Goal: Use online tool/utility: Use online tool/utility

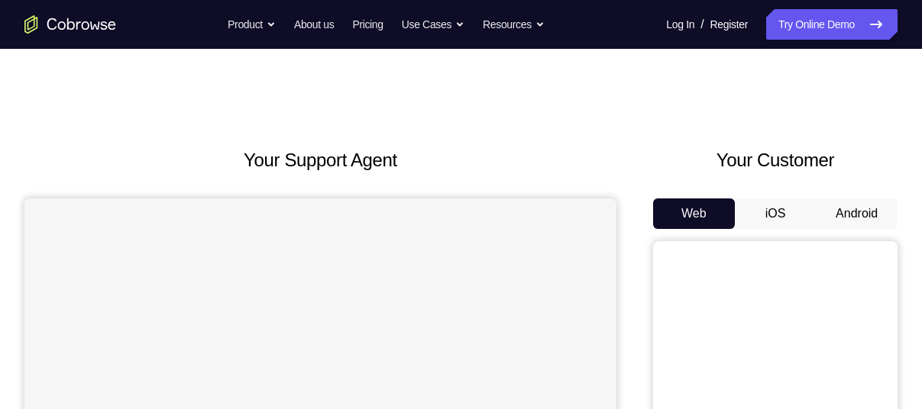
click at [852, 217] on button "Android" at bounding box center [857, 214] width 82 height 31
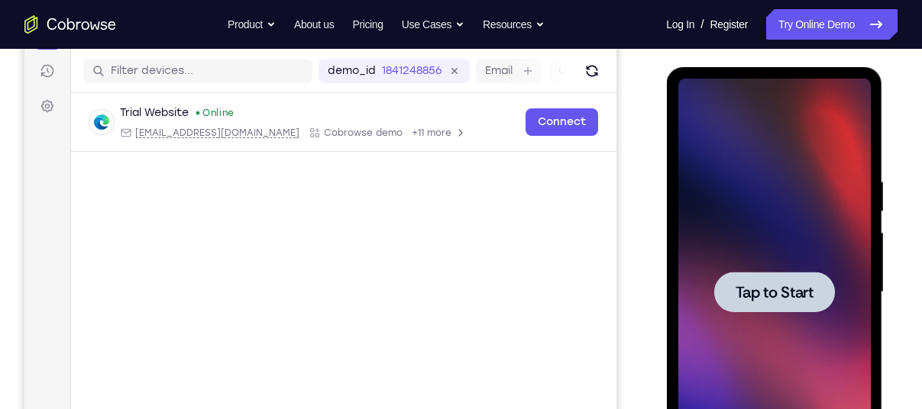
scroll to position [183, 0]
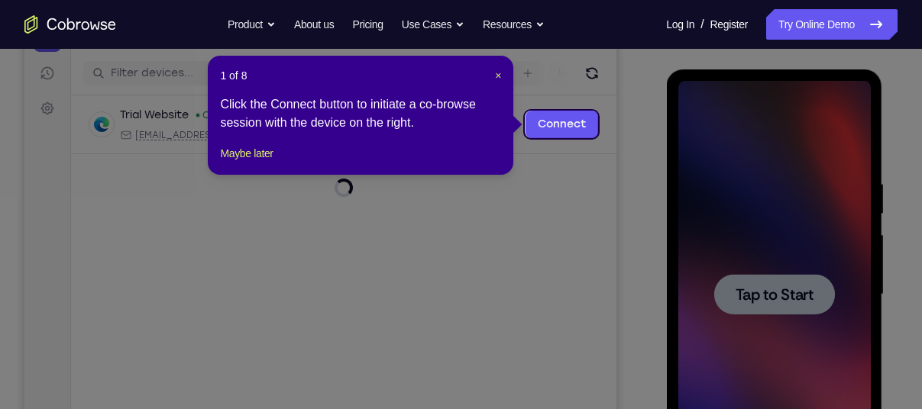
click at [776, 302] on icon at bounding box center [466, 204] width 933 height 409
click at [497, 76] on span "×" at bounding box center [498, 76] width 6 height 12
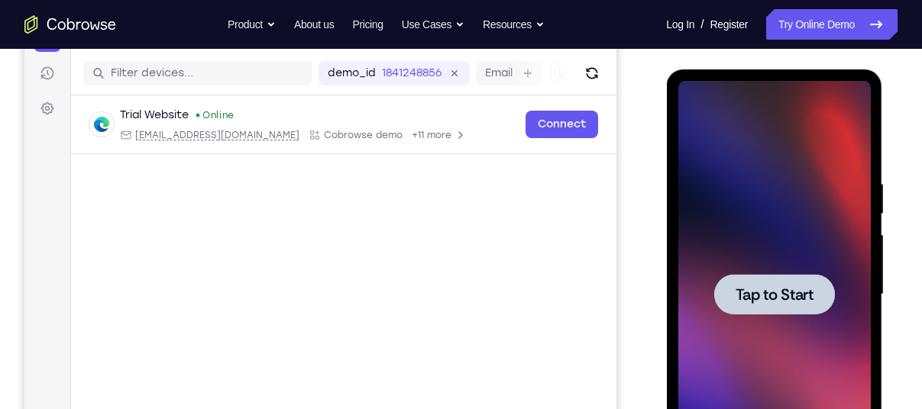
click at [753, 288] on span "Tap to Start" at bounding box center [774, 294] width 78 height 15
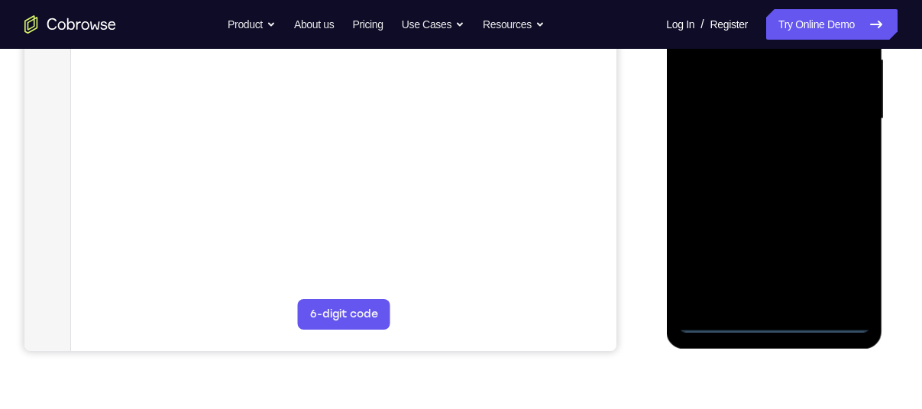
scroll to position [367, 0]
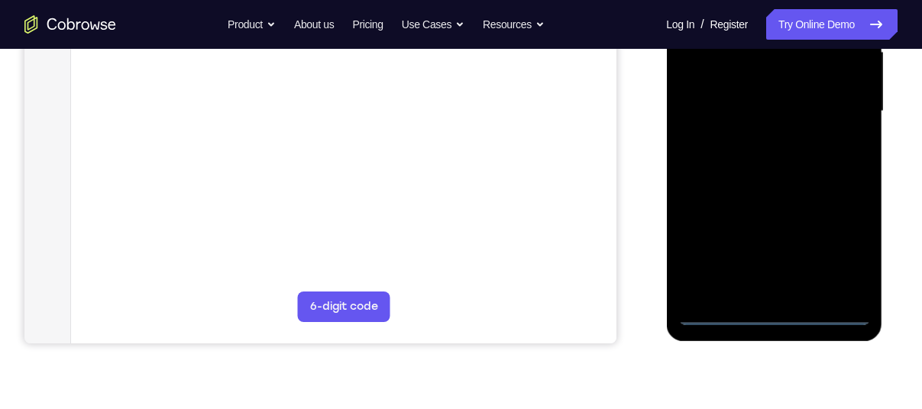
click at [778, 317] on div at bounding box center [774, 112] width 192 height 428
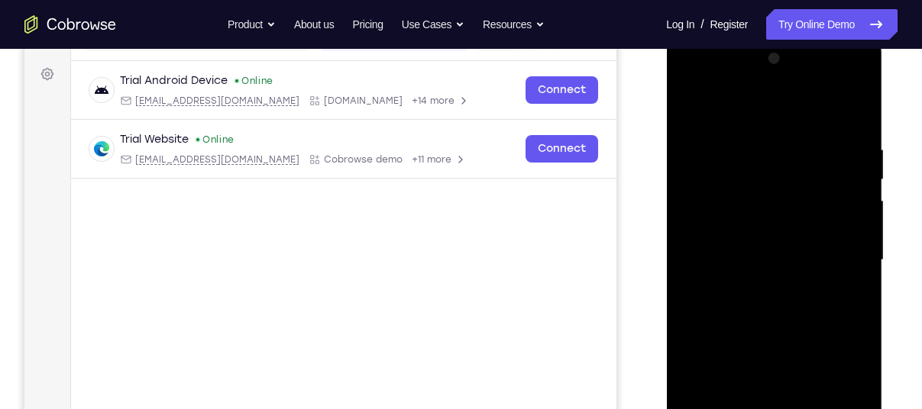
scroll to position [217, 0]
click at [843, 394] on div at bounding box center [774, 261] width 192 height 428
click at [693, 82] on div at bounding box center [774, 261] width 192 height 428
click at [837, 263] on div at bounding box center [774, 261] width 192 height 428
click at [841, 251] on div at bounding box center [774, 261] width 192 height 428
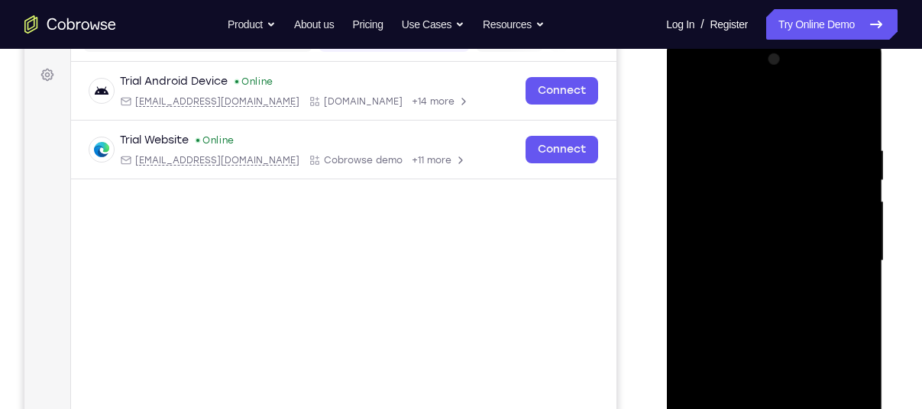
click at [836, 255] on div at bounding box center [774, 261] width 192 height 428
click at [762, 288] on div at bounding box center [774, 261] width 192 height 428
click at [712, 254] on div at bounding box center [774, 261] width 192 height 428
click at [727, 232] on div at bounding box center [774, 261] width 192 height 428
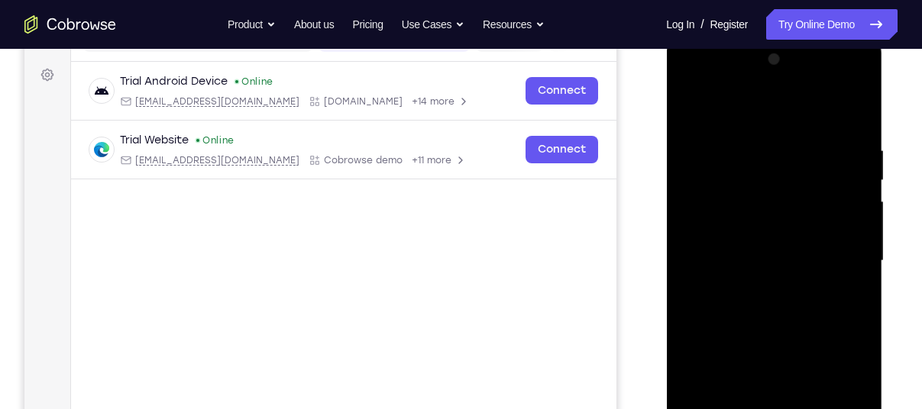
click at [735, 268] on div at bounding box center [774, 261] width 192 height 428
click at [771, 303] on div at bounding box center [774, 261] width 192 height 428
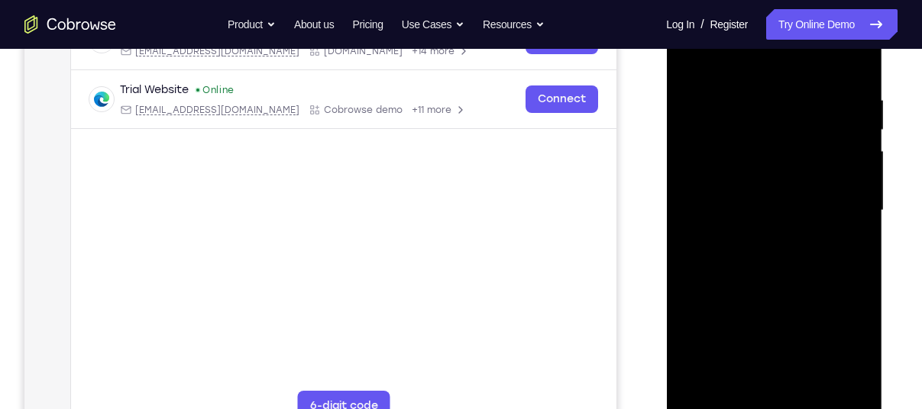
scroll to position [277, 0]
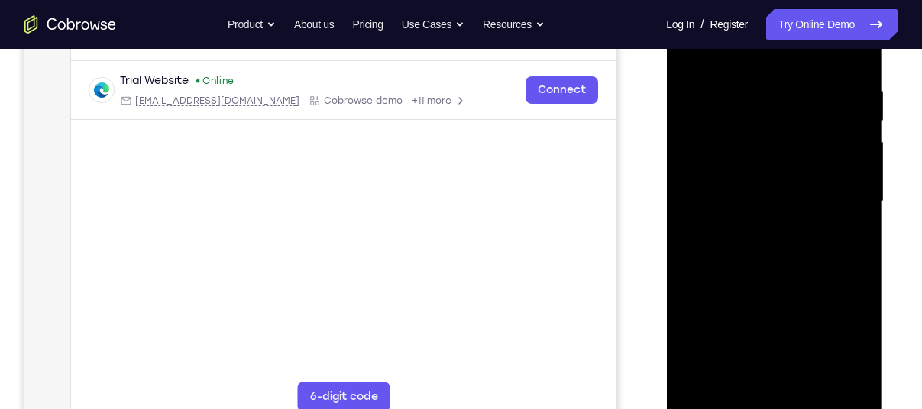
click at [762, 280] on div at bounding box center [774, 202] width 192 height 428
click at [766, 231] on div at bounding box center [774, 202] width 192 height 428
click at [720, 195] on div at bounding box center [774, 202] width 192 height 428
click at [710, 189] on div at bounding box center [774, 202] width 192 height 428
click at [731, 216] on div at bounding box center [774, 202] width 192 height 428
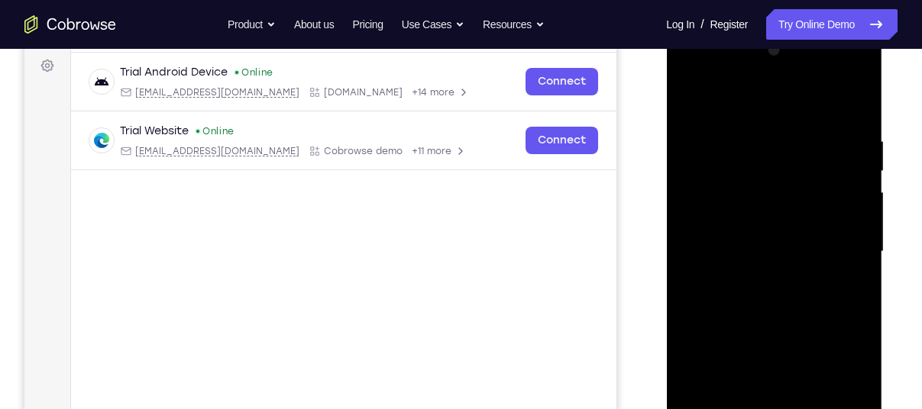
scroll to position [220, 0]
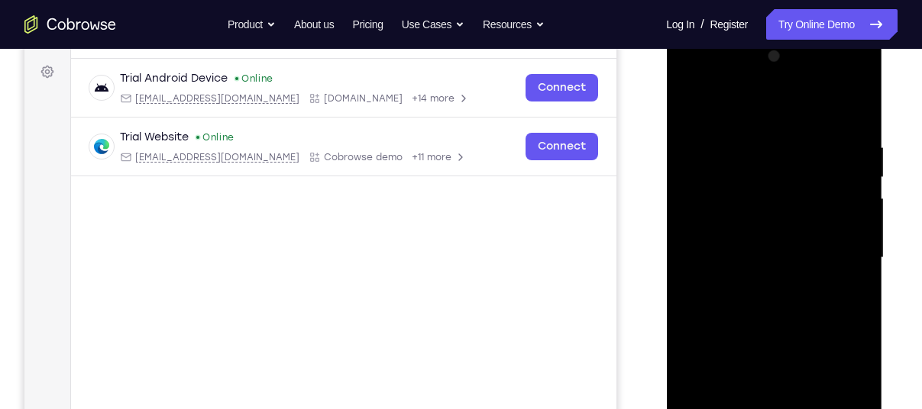
click at [843, 104] on div at bounding box center [774, 258] width 192 height 428
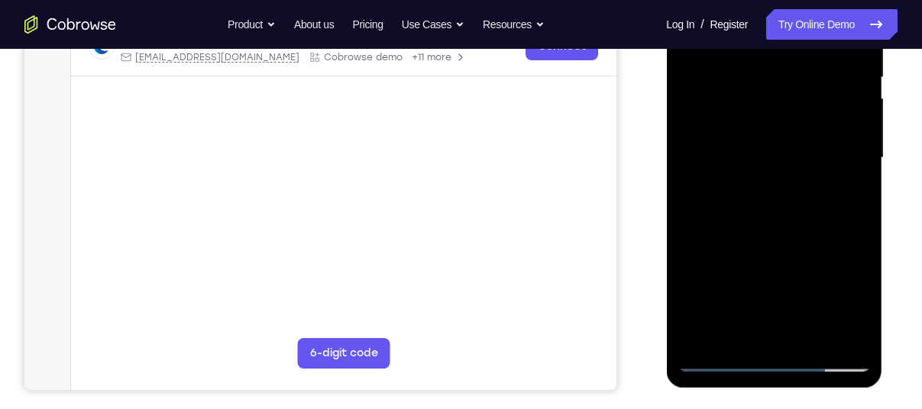
scroll to position [321, 0]
click at [755, 342] on div at bounding box center [774, 157] width 192 height 428
click at [771, 115] on div at bounding box center [774, 157] width 192 height 428
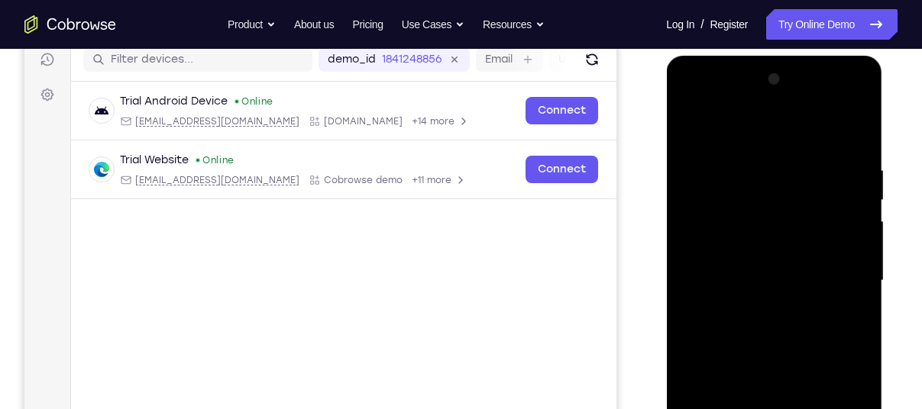
scroll to position [196, 0]
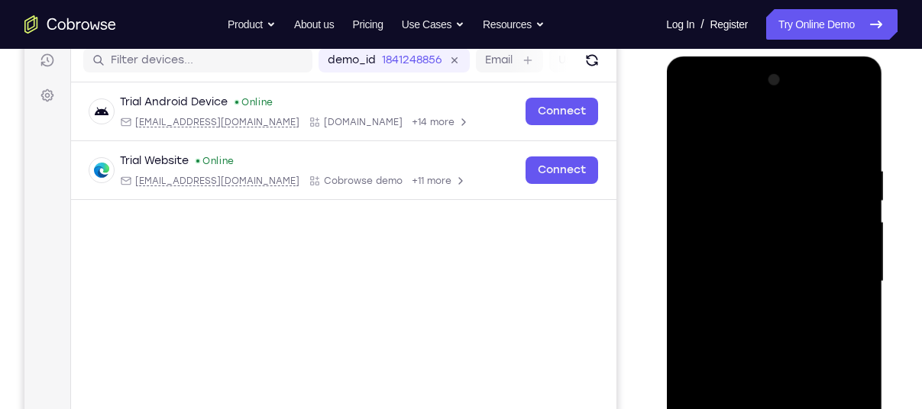
click at [691, 110] on div at bounding box center [774, 282] width 192 height 428
click at [839, 275] on div at bounding box center [774, 282] width 192 height 428
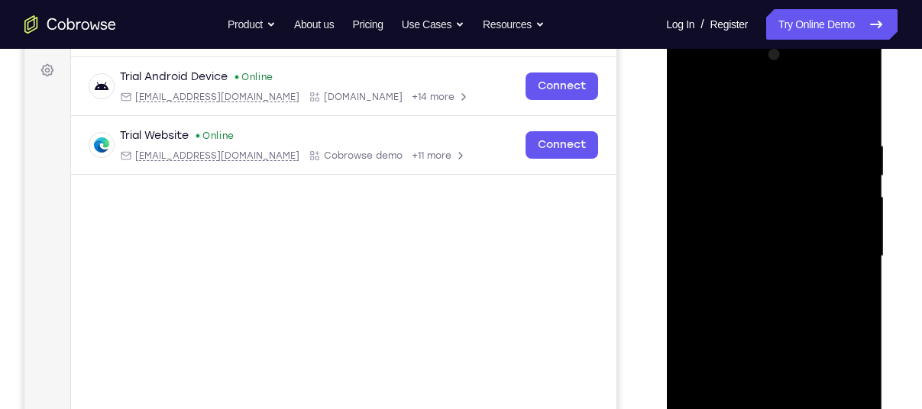
scroll to position [222, 0]
click at [686, 79] on div at bounding box center [774, 256] width 192 height 428
click at [745, 218] on div at bounding box center [774, 256] width 192 height 428
click at [728, 120] on div at bounding box center [774, 256] width 192 height 428
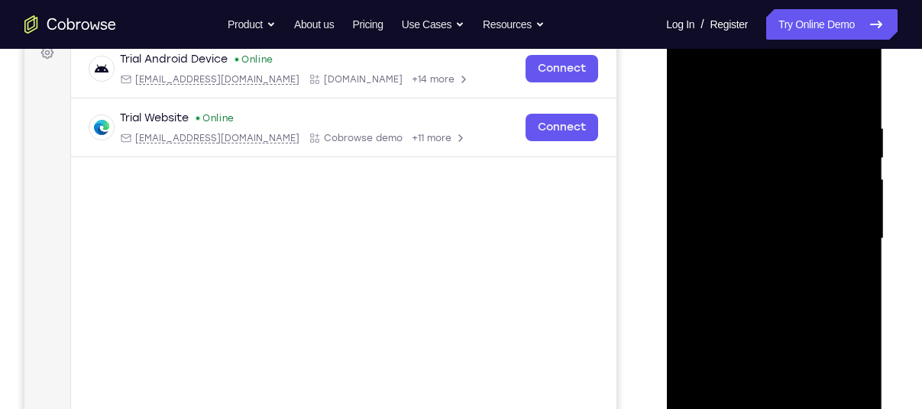
scroll to position [240, 0]
click at [786, 306] on div at bounding box center [774, 238] width 192 height 428
click at [699, 103] on div at bounding box center [774, 238] width 192 height 428
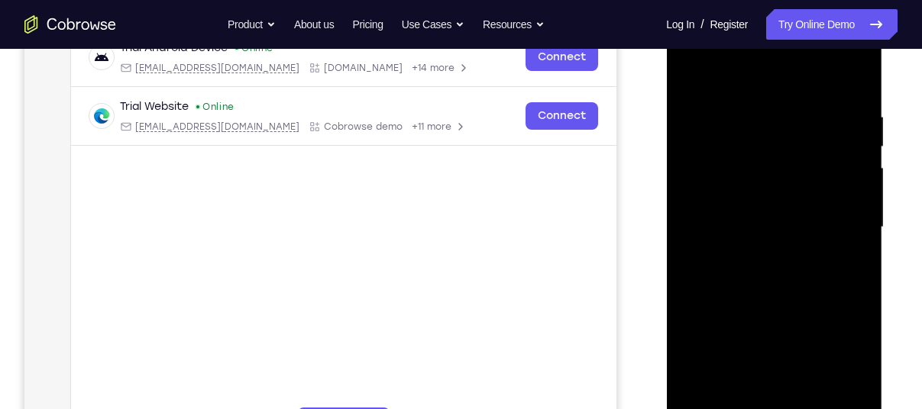
scroll to position [209, 0]
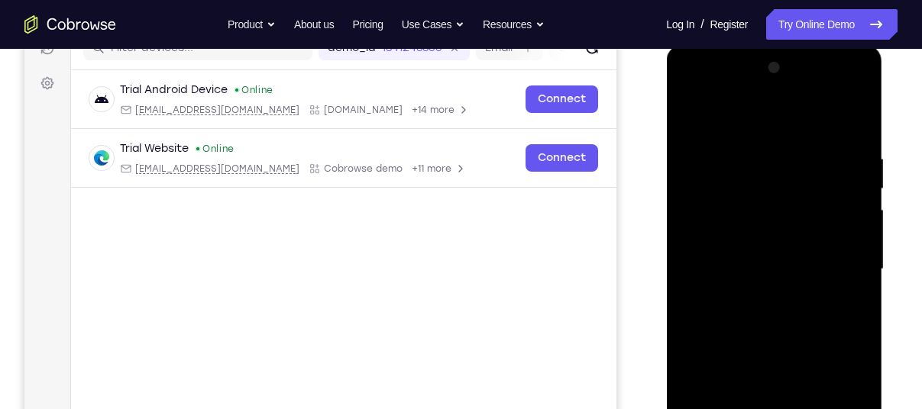
click at [862, 112] on div at bounding box center [774, 270] width 192 height 428
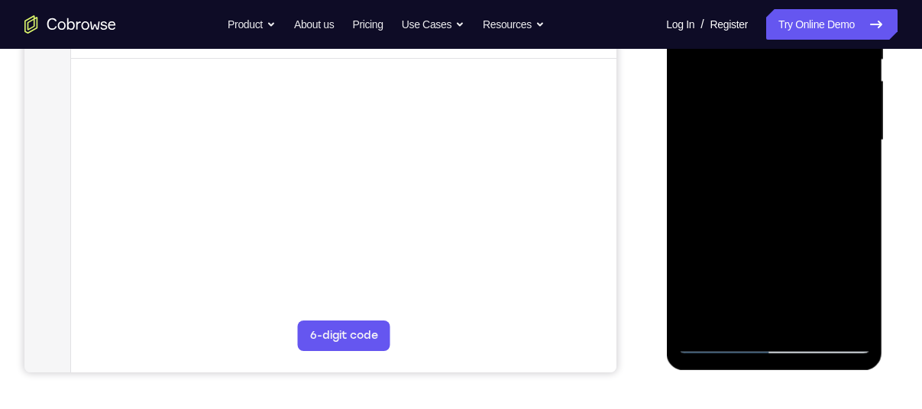
scroll to position [341, 0]
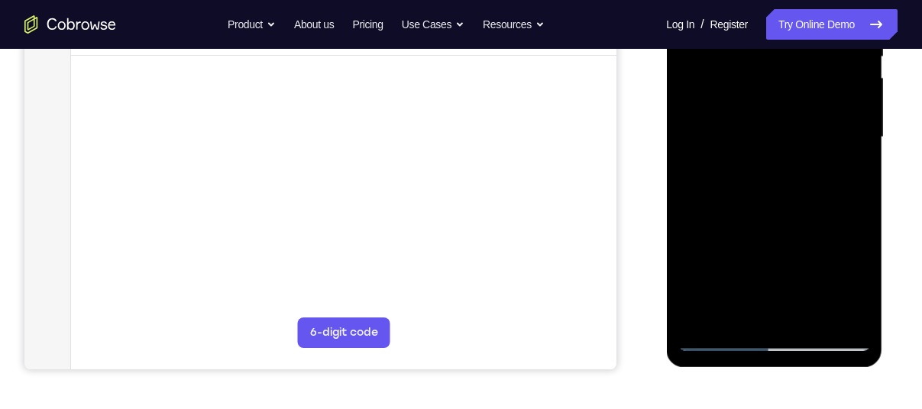
click at [778, 339] on div at bounding box center [774, 138] width 192 height 428
click at [842, 282] on div at bounding box center [774, 138] width 192 height 428
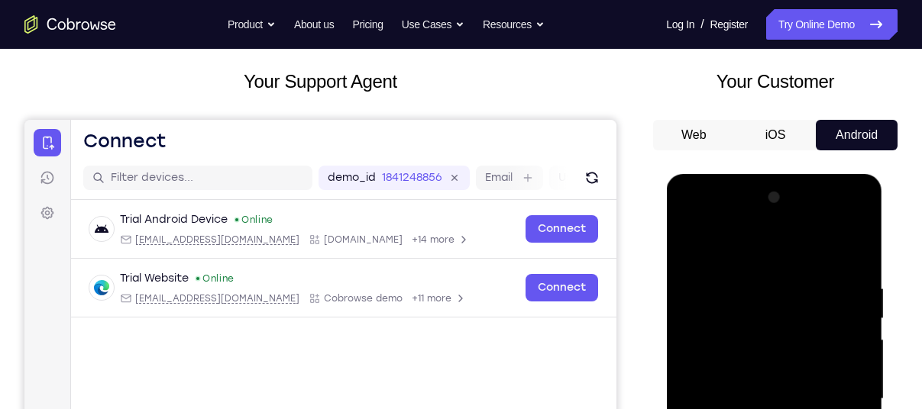
scroll to position [78, 0]
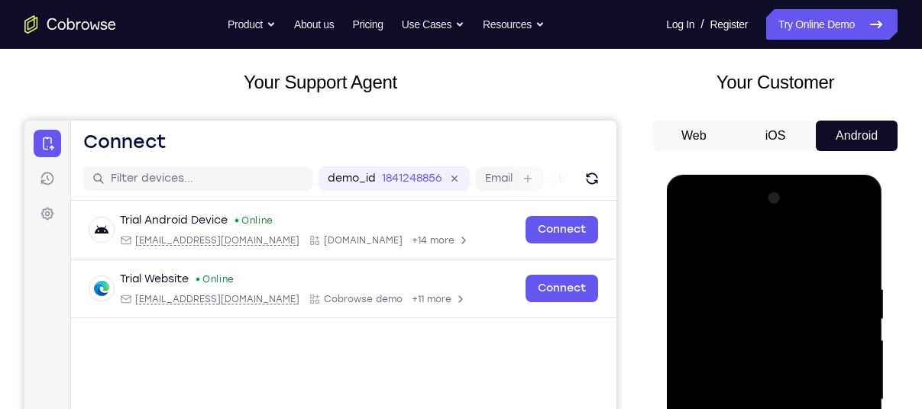
click at [837, 224] on div at bounding box center [774, 400] width 192 height 428
click at [711, 253] on div at bounding box center [774, 400] width 192 height 428
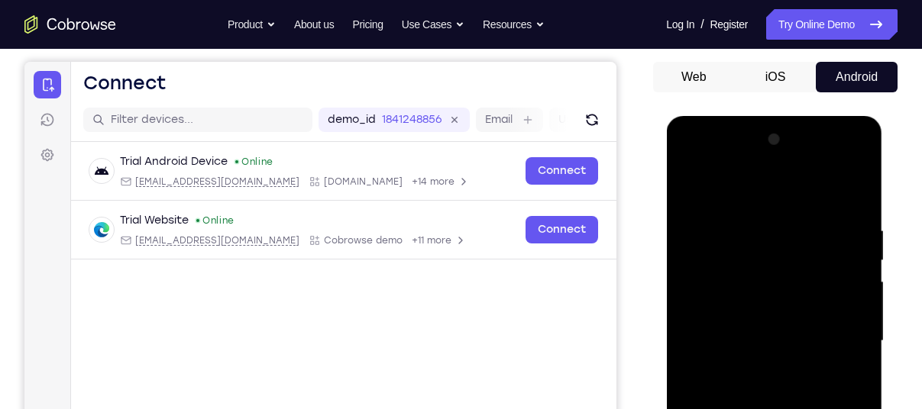
scroll to position [142, 0]
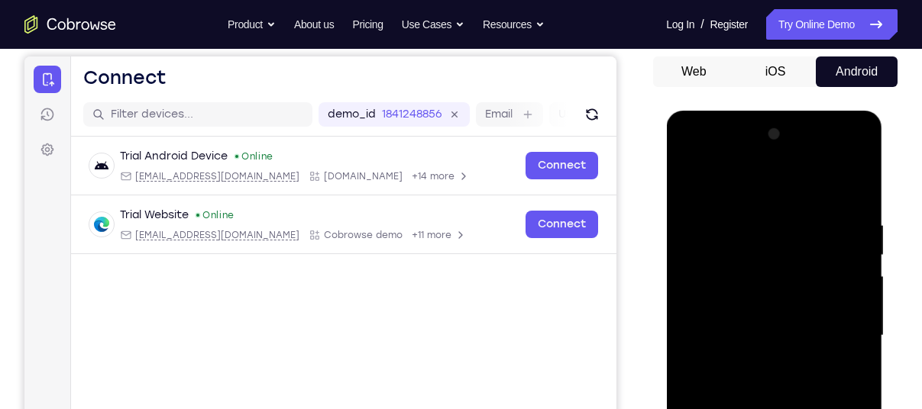
click at [714, 290] on div at bounding box center [774, 336] width 192 height 428
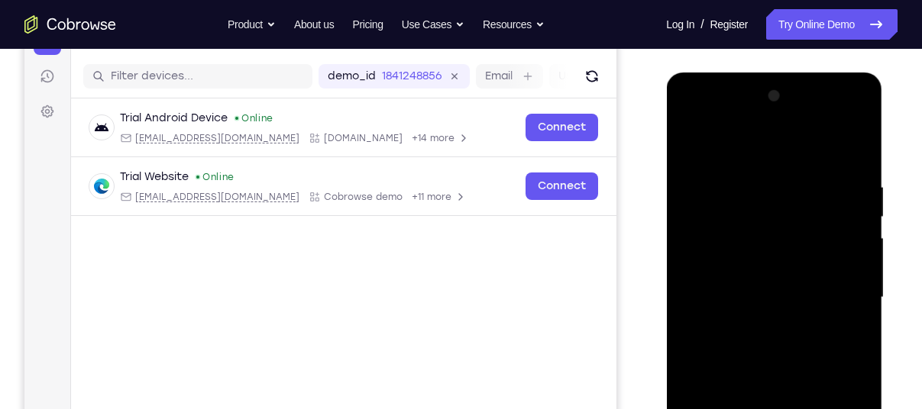
scroll to position [183, 0]
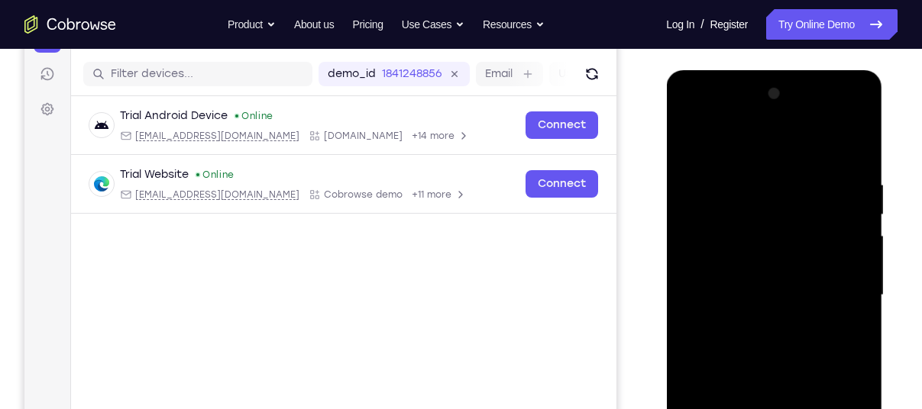
click at [763, 322] on div at bounding box center [774, 296] width 192 height 428
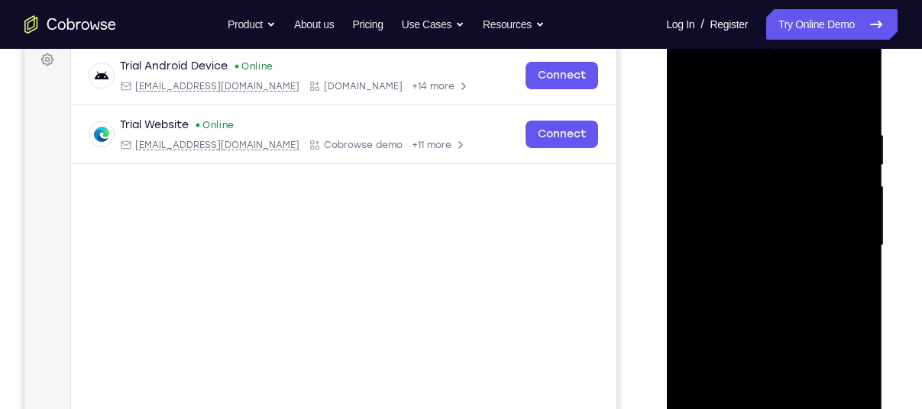
scroll to position [235, 0]
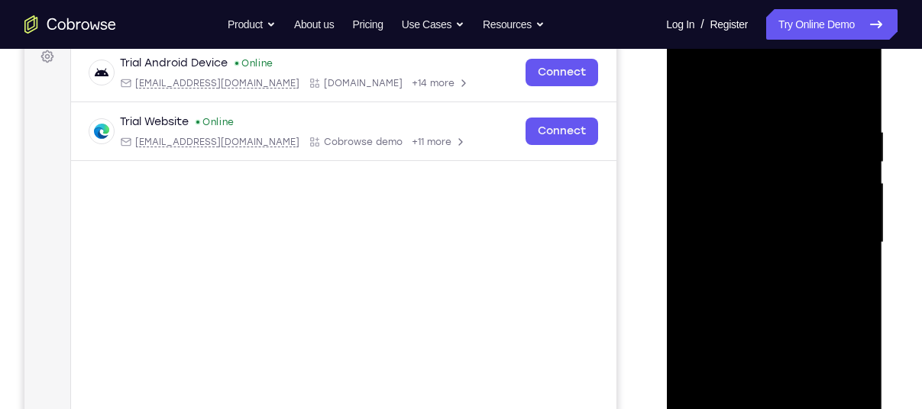
click at [762, 315] on div at bounding box center [774, 243] width 192 height 428
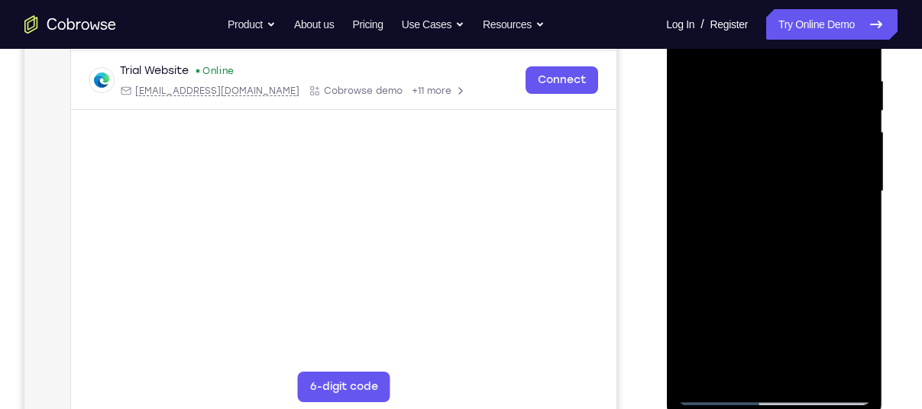
scroll to position [286, 0]
click at [736, 219] on div at bounding box center [774, 193] width 192 height 428
click at [765, 137] on div at bounding box center [774, 193] width 192 height 428
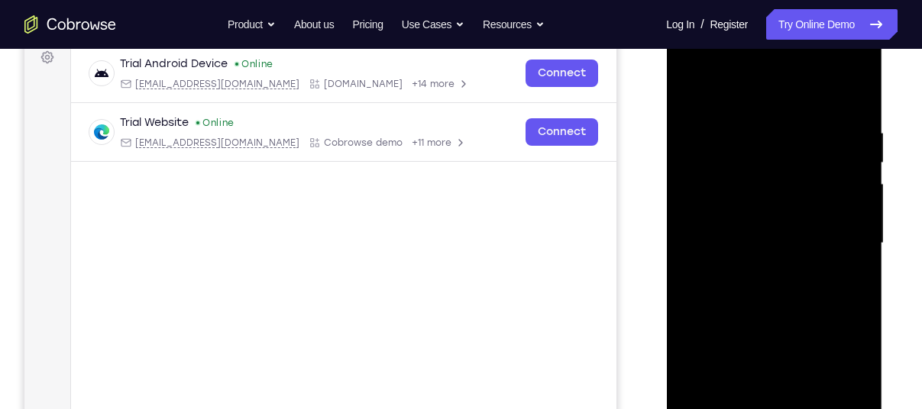
scroll to position [233, 0]
click at [762, 173] on div at bounding box center [774, 245] width 192 height 428
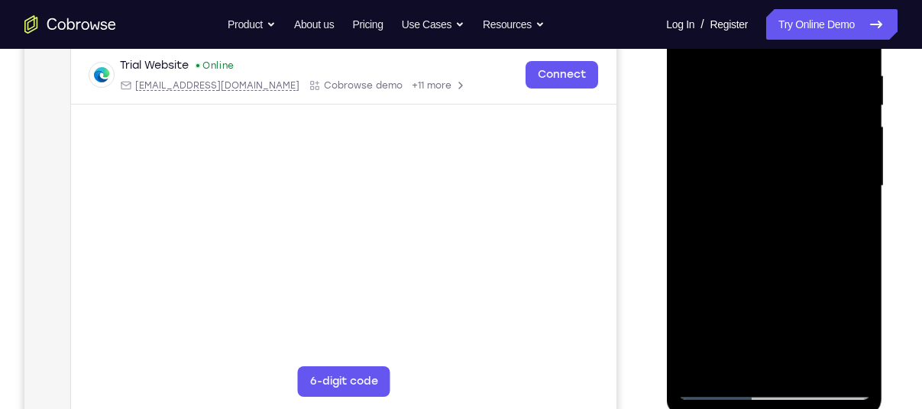
scroll to position [293, 0]
click at [775, 245] on div at bounding box center [774, 186] width 192 height 428
click at [813, 370] on div at bounding box center [774, 186] width 192 height 428
click at [774, 266] on div at bounding box center [774, 186] width 192 height 428
click at [772, 295] on div at bounding box center [774, 186] width 192 height 428
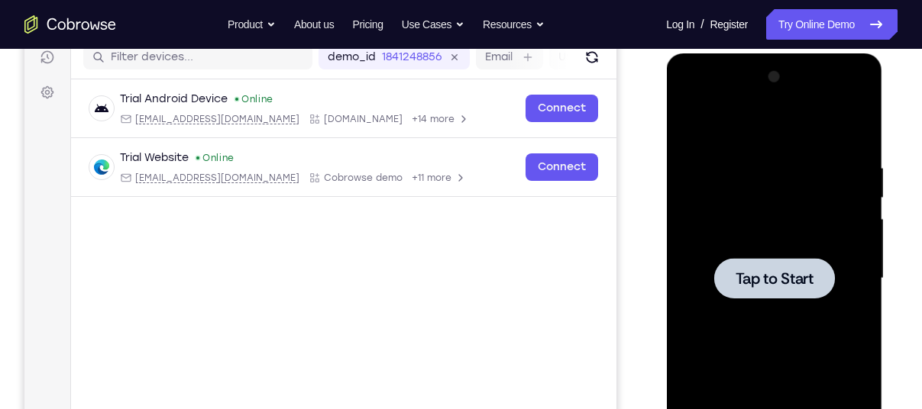
scroll to position [199, 0]
